Goal: Task Accomplishment & Management: Use online tool/utility

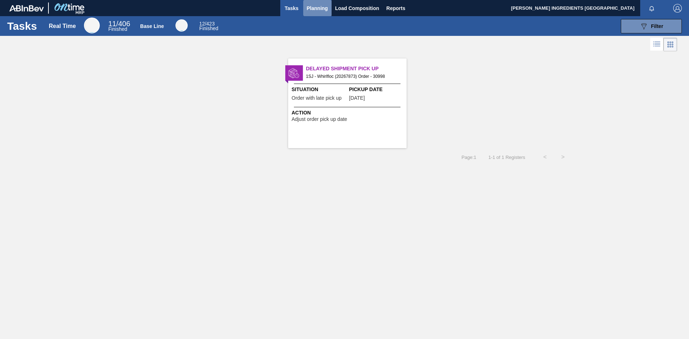
click at [319, 6] on span "Planning" at bounding box center [317, 8] width 21 height 9
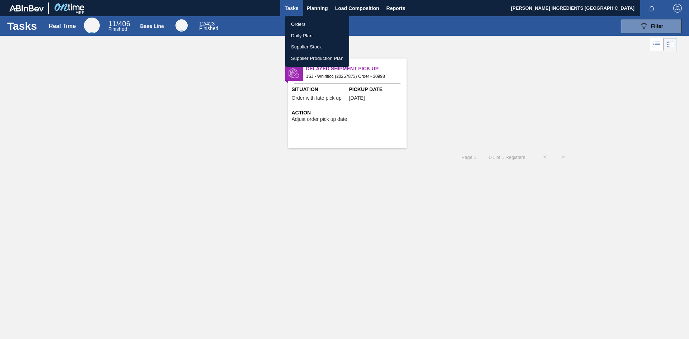
click at [303, 24] on li "Orders" at bounding box center [317, 24] width 64 height 11
